Goal: Transaction & Acquisition: Book appointment/travel/reservation

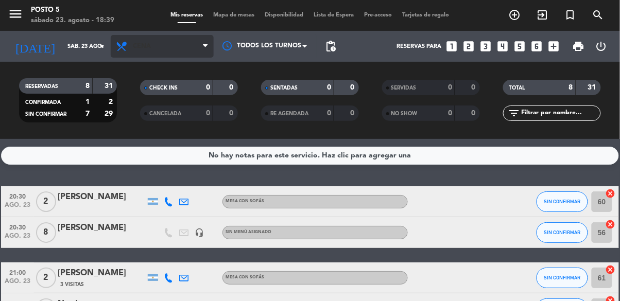
click at [144, 54] on span "Cena" at bounding box center [162, 46] width 103 height 23
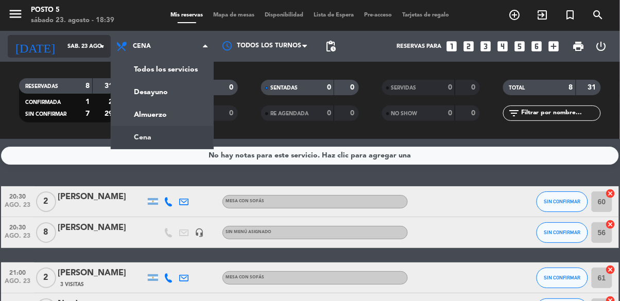
click at [62, 42] on input "sáb. 23 ago." at bounding box center [100, 46] width 77 height 17
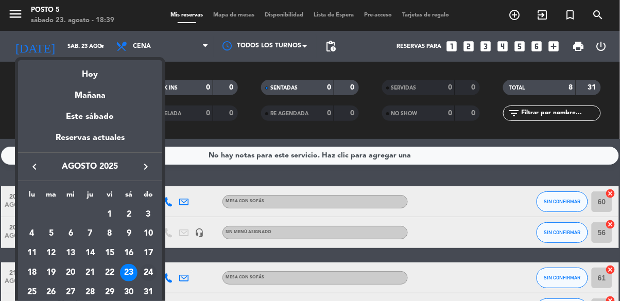
click at [148, 278] on div "24" at bounding box center [148, 273] width 18 height 18
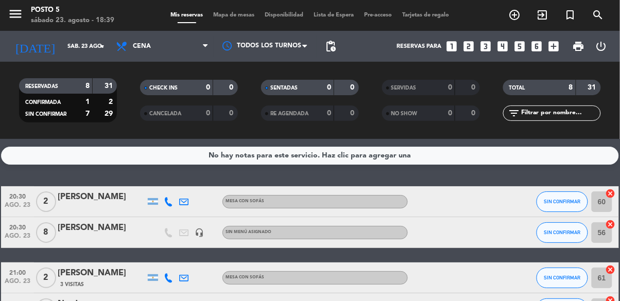
type input "dom. 24 ago."
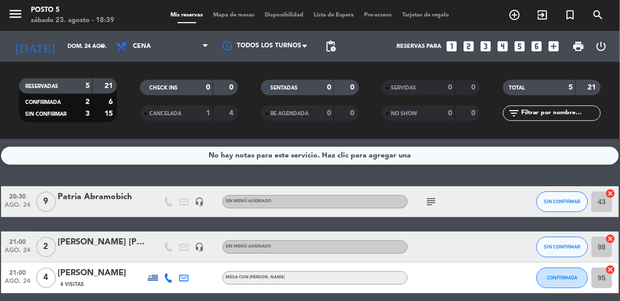
click at [88, 208] on div at bounding box center [102, 208] width 88 height 8
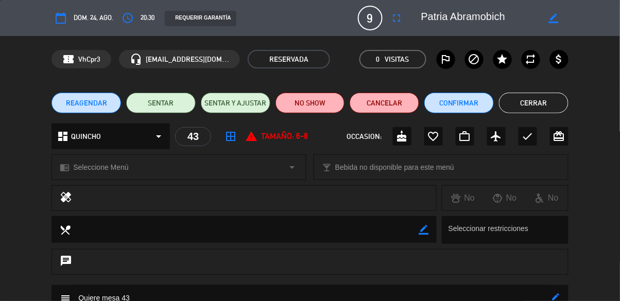
click at [520, 106] on button "Cerrar" at bounding box center [533, 103] width 69 height 21
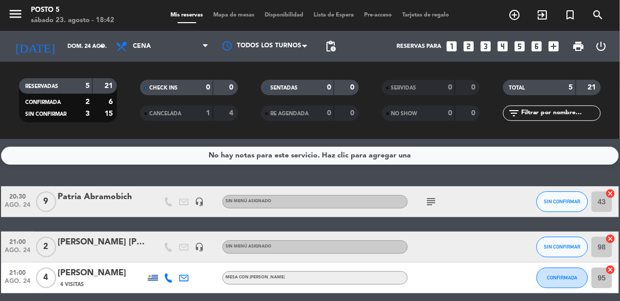
click at [502, 50] on icon "looks_4" at bounding box center [502, 46] width 13 height 13
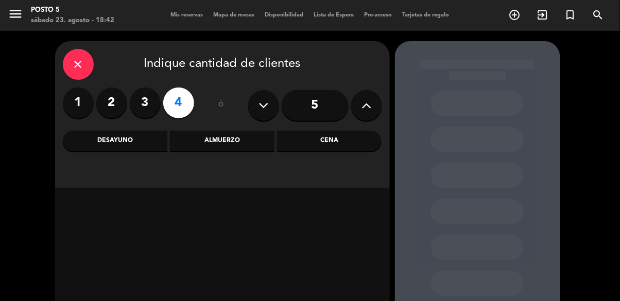
click at [314, 149] on div "Cena" at bounding box center [329, 141] width 104 height 21
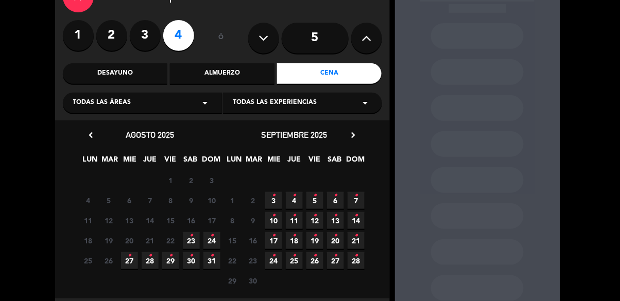
scroll to position [70, 0]
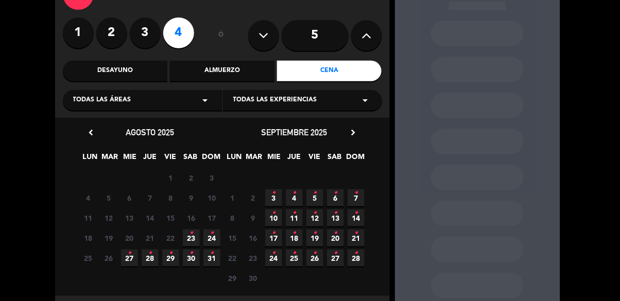
click at [195, 238] on span "23 •" at bounding box center [191, 238] width 17 height 17
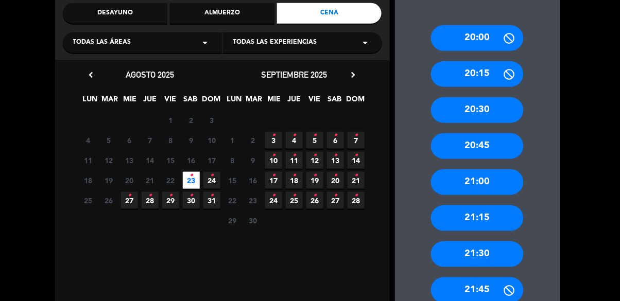
scroll to position [130, 0]
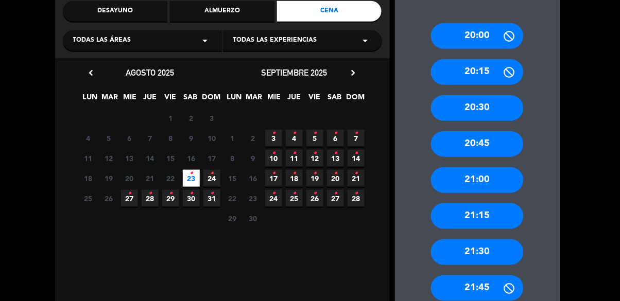
click at [463, 251] on div "21:30" at bounding box center [477, 252] width 93 height 26
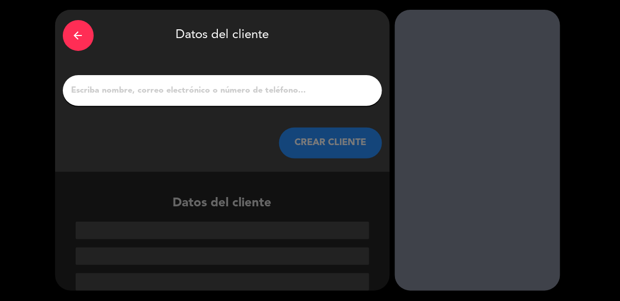
scroll to position [0, 0]
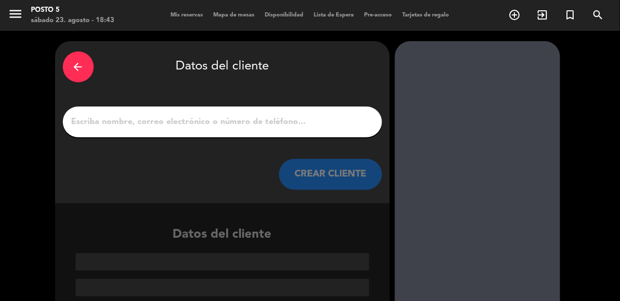
click at [155, 122] on input "1" at bounding box center [223, 122] width 304 height 14
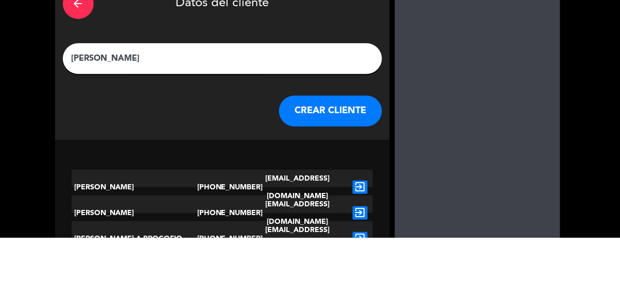
type input "[PERSON_NAME]"
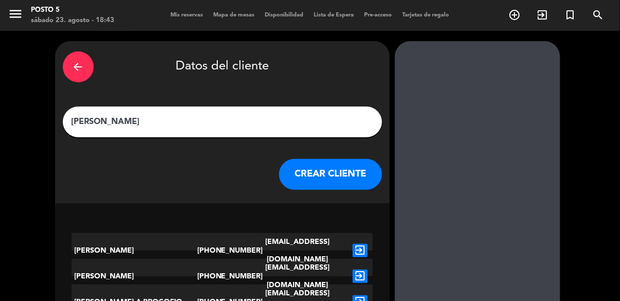
click at [366, 173] on button "CREAR CLIENTE" at bounding box center [330, 174] width 103 height 31
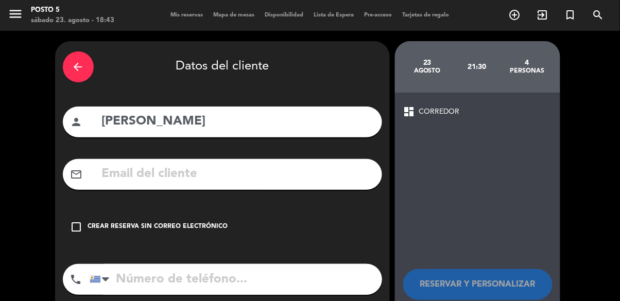
click at [79, 227] on icon "check_box_outline_blank" at bounding box center [77, 227] width 12 height 12
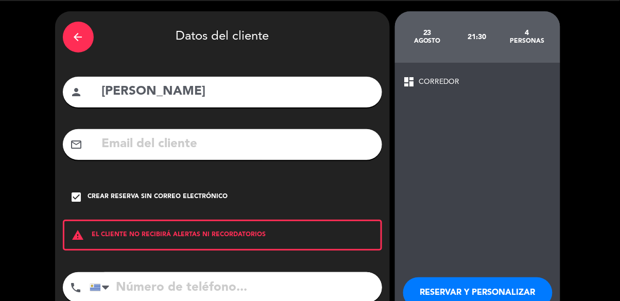
scroll to position [46, 0]
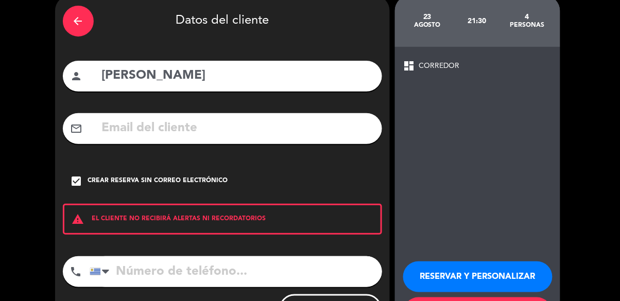
click at [526, 282] on button "RESERVAR Y PERSONALIZAR" at bounding box center [477, 276] width 149 height 31
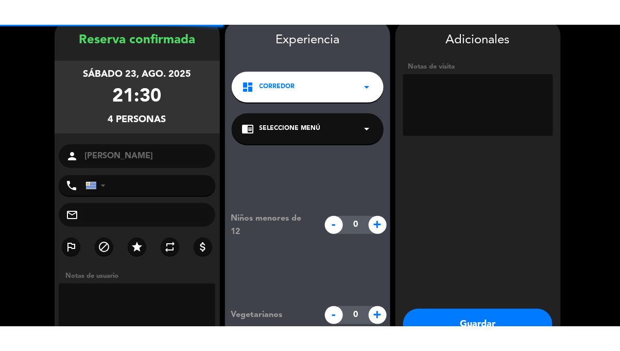
scroll to position [41, 0]
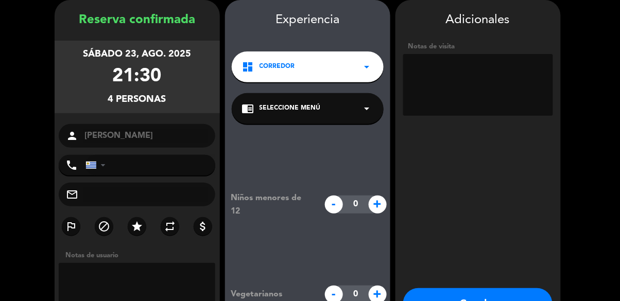
click at [508, 104] on textarea at bounding box center [478, 85] width 150 height 62
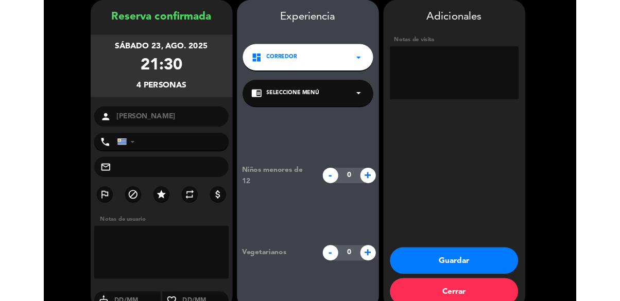
scroll to position [12, 0]
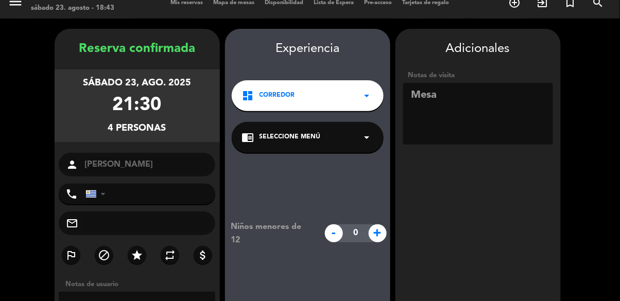
type textarea "Mesa"
click at [582, 90] on booking-confirmed "Reserva confirmada sábado 23, ago. 2025 21:30 4 personas person [PERSON_NAME] p…" at bounding box center [309, 209] width 599 height 360
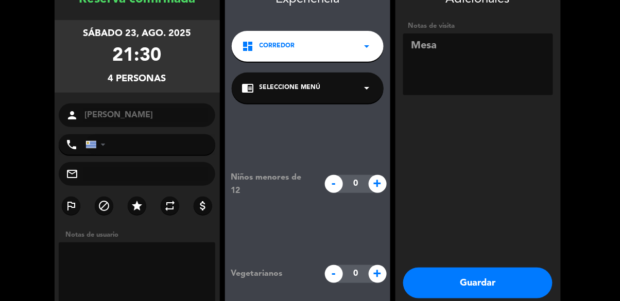
click at [483, 293] on button "Guardar" at bounding box center [477, 283] width 149 height 31
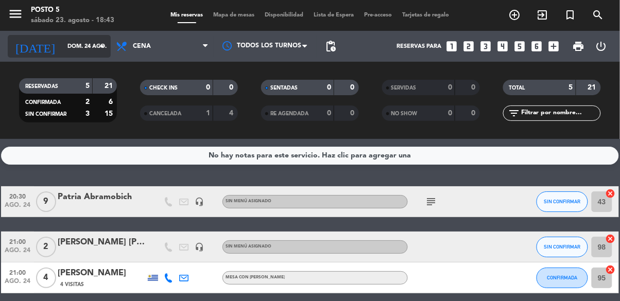
click at [62, 52] on input "dom. 24 ago." at bounding box center [100, 46] width 77 height 17
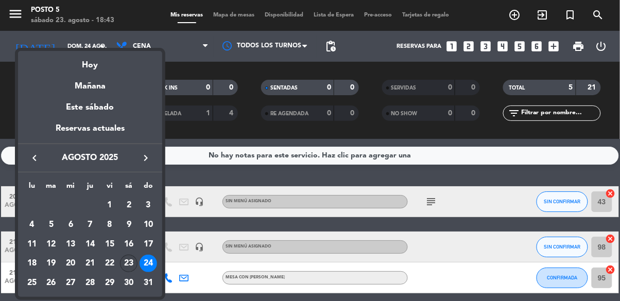
click at [129, 265] on div "23" at bounding box center [129, 264] width 18 height 18
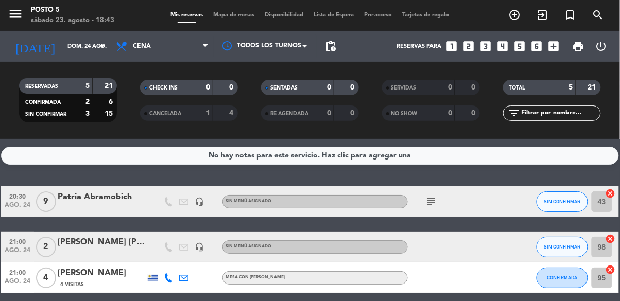
type input "sáb. 23 ago."
